Goal: Information Seeking & Learning: Learn about a topic

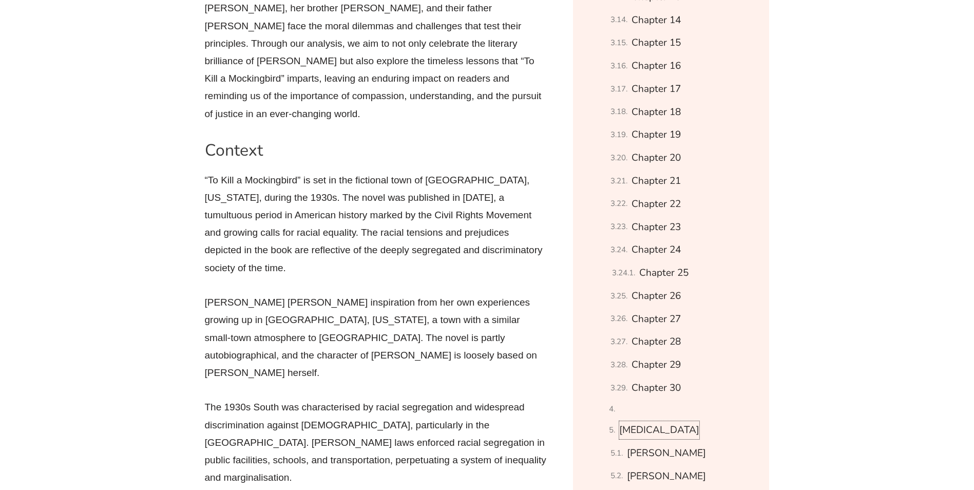
scroll to position [1079, 0]
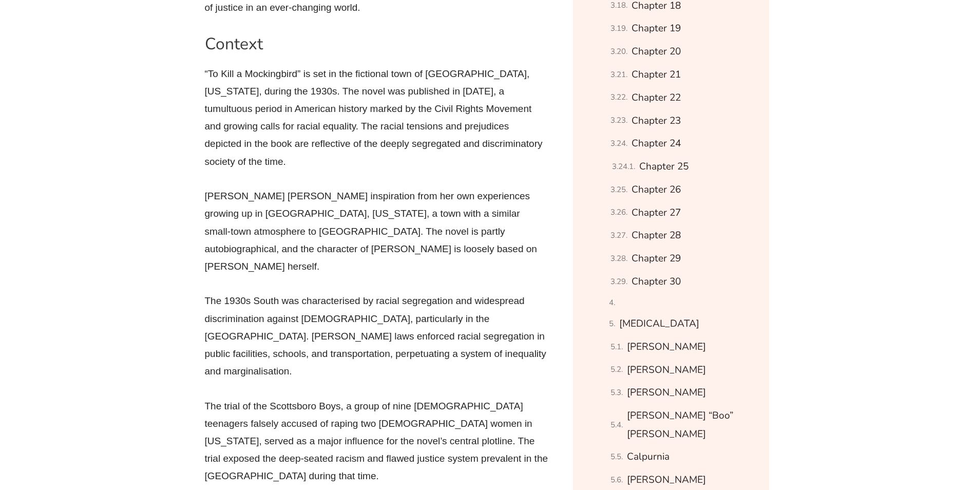
click at [333, 188] on p "[PERSON_NAME] [PERSON_NAME] inspiration from her own experiences growing up in …" at bounding box center [377, 232] width 344 height 88
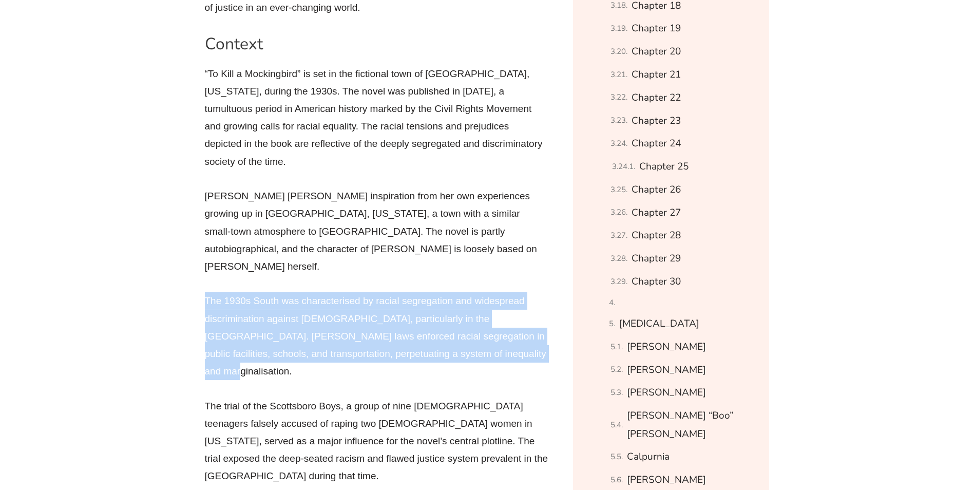
drag, startPoint x: 205, startPoint y: 247, endPoint x: 521, endPoint y: 298, distance: 320.2
click at [526, 301] on p "The 1930s South was characterised by racial segregation and widespread discrimi…" at bounding box center [377, 336] width 344 height 88
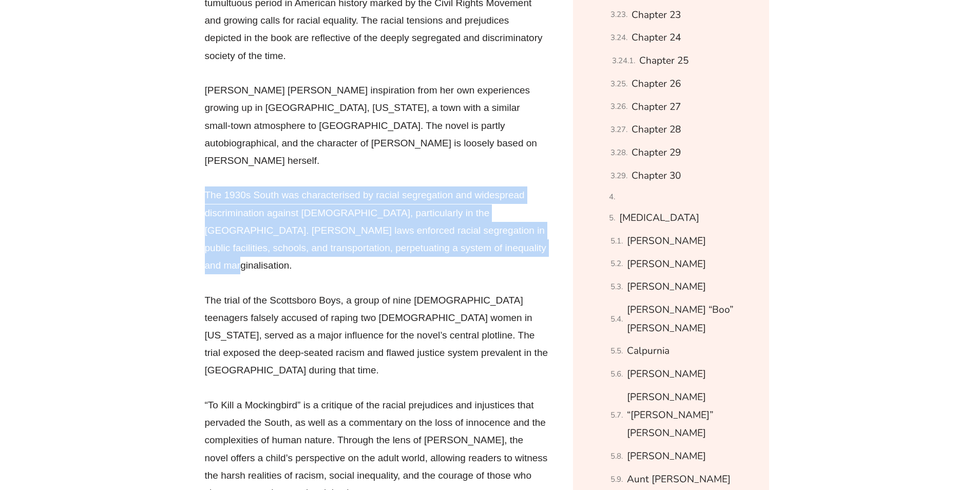
scroll to position [1336, 0]
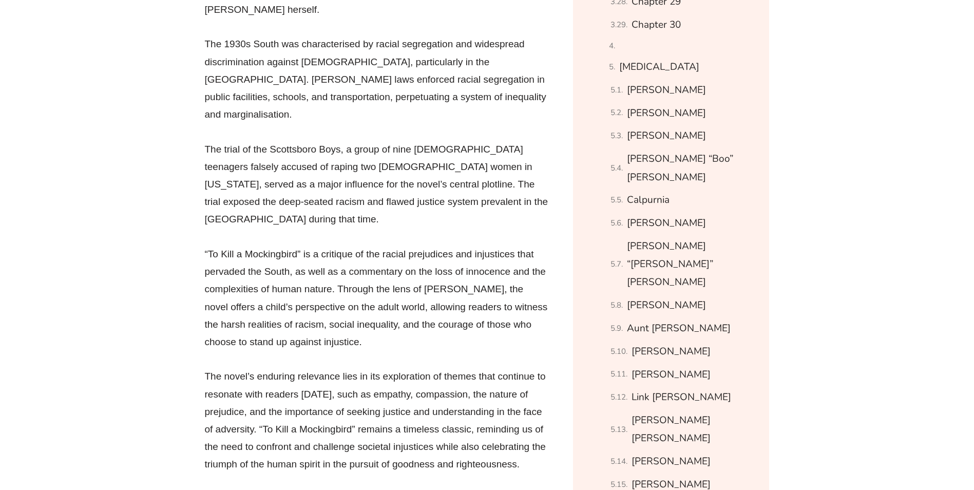
click at [239, 141] on p "The trial of the Scottsboro Boys, a group of nine [DEMOGRAPHIC_DATA] teenagers …" at bounding box center [377, 185] width 344 height 88
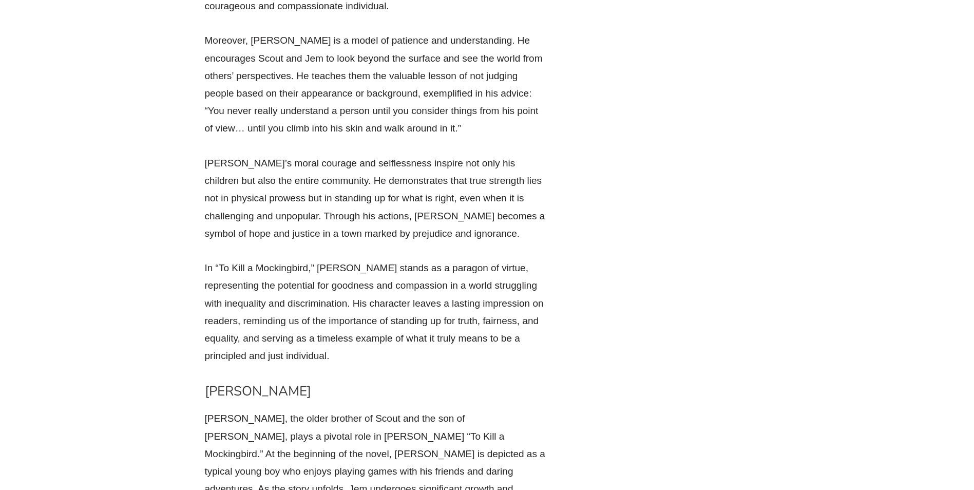
scroll to position [7192, 0]
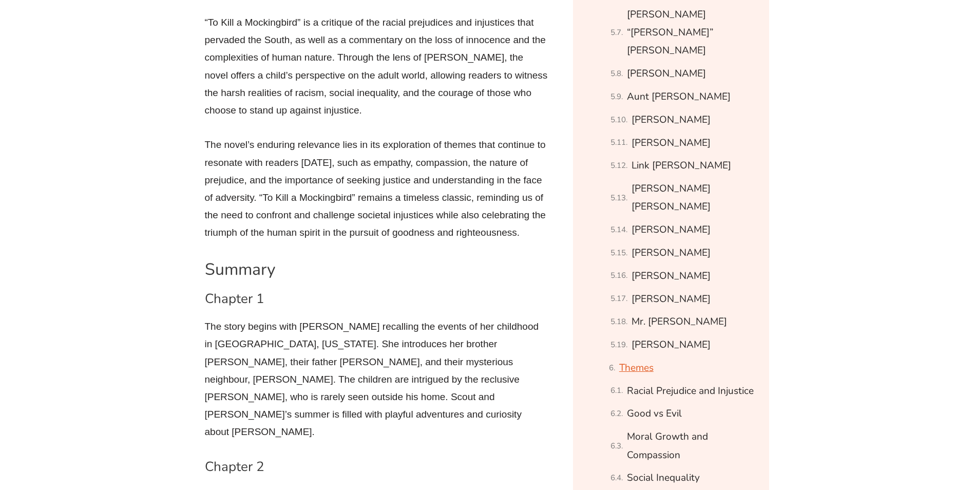
scroll to position [1695, 0]
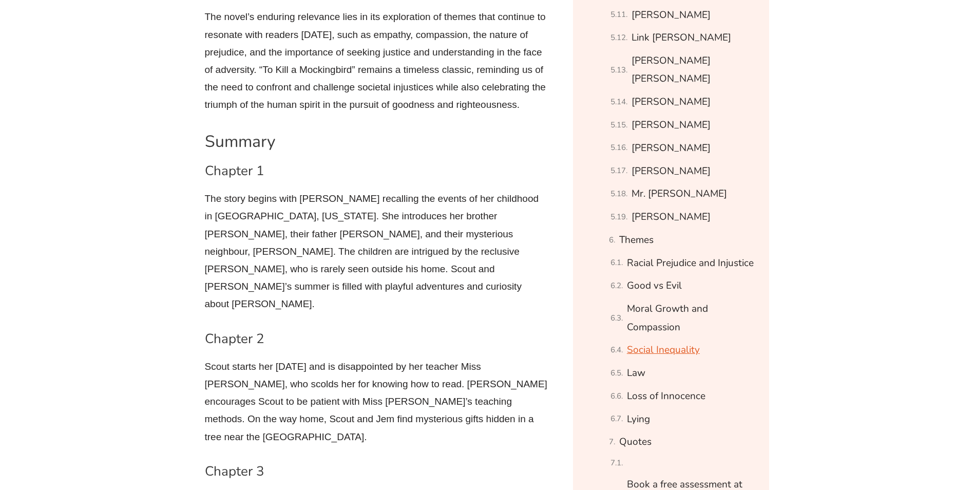
click at [644, 341] on link "Social Inequality" at bounding box center [663, 350] width 73 height 18
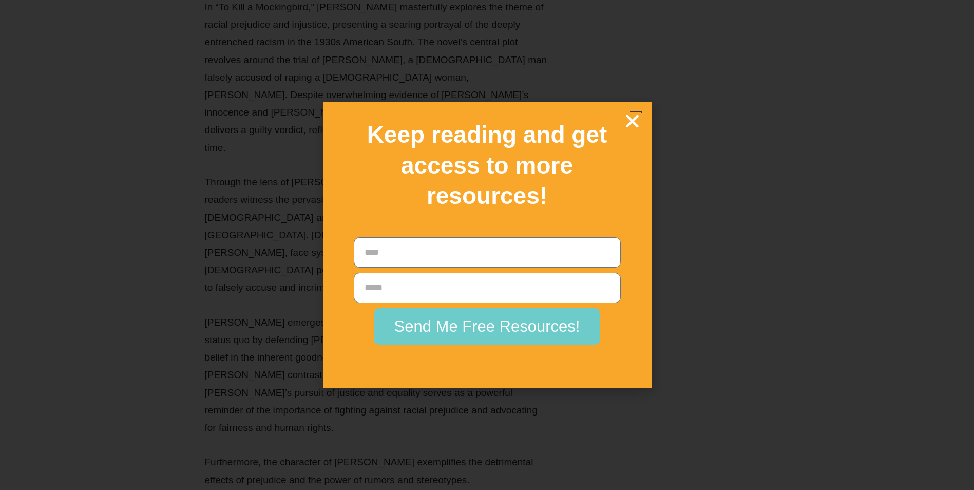
scroll to position [18814, 0]
click at [626, 122] on icon "Close" at bounding box center [633, 121] width 18 height 18
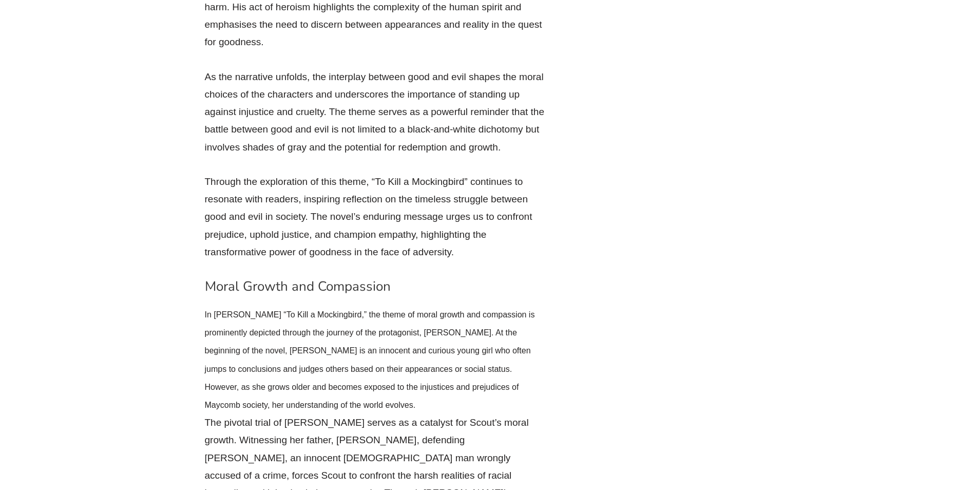
scroll to position [19379, 0]
